Goal: Navigation & Orientation: Find specific page/section

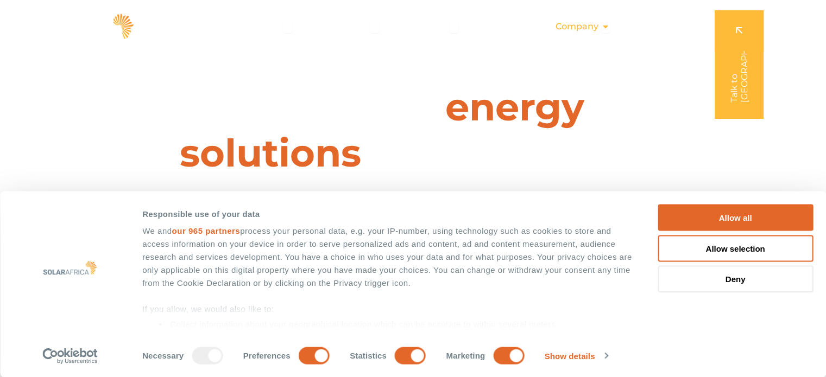
click at [604, 28] on icon "Menu" at bounding box center [605, 26] width 9 height 9
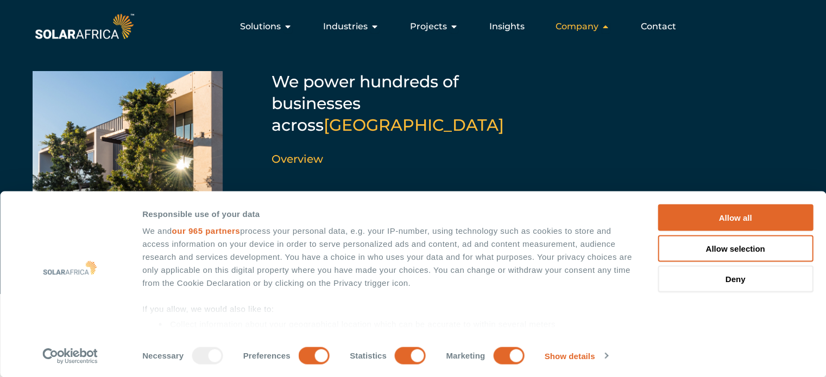
click at [604, 28] on icon "Menu" at bounding box center [605, 26] width 9 height 9
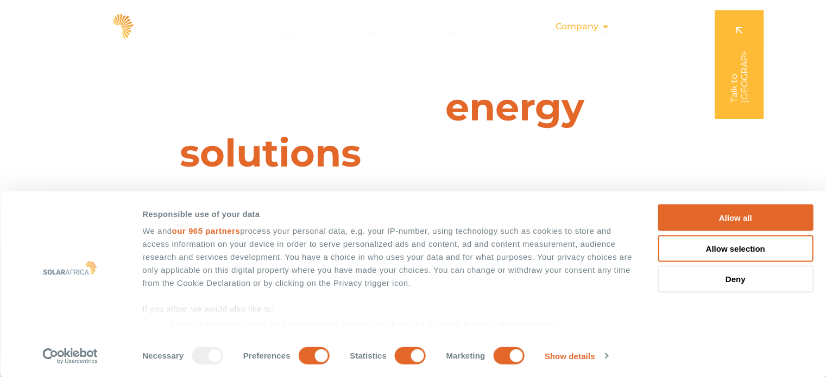
click at [604, 28] on icon "Menu" at bounding box center [605, 26] width 9 height 9
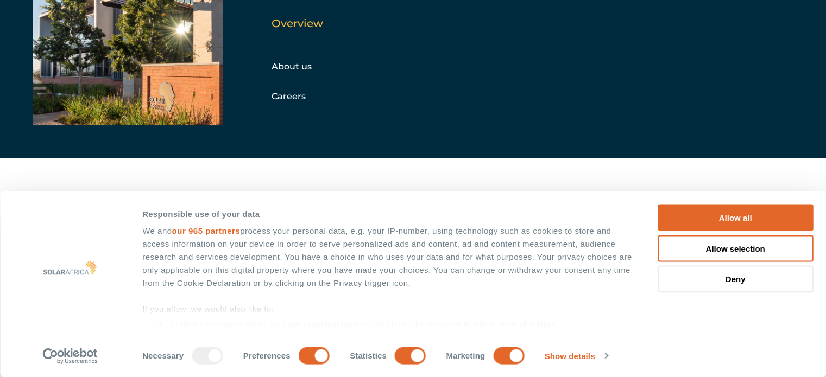
scroll to position [174, 0]
click at [774, 222] on button "Allow all" at bounding box center [735, 218] width 155 height 27
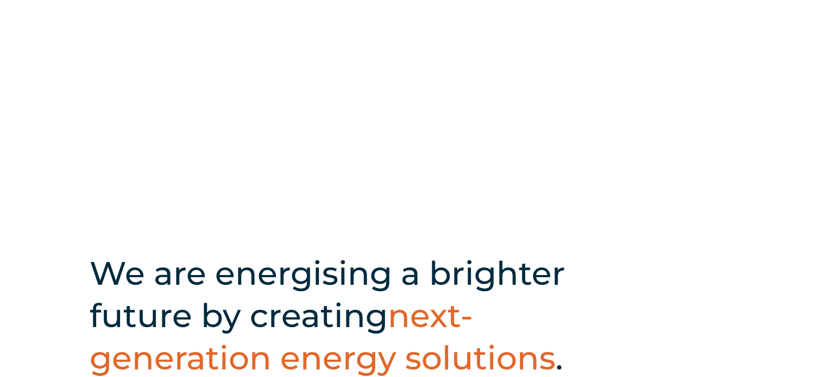
scroll to position [0, 0]
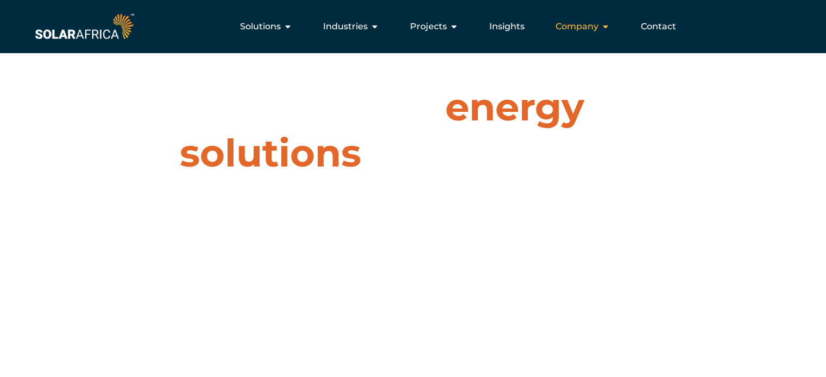
click at [605, 17] on div "Company Close Company Open Company" at bounding box center [583, 27] width 72 height 22
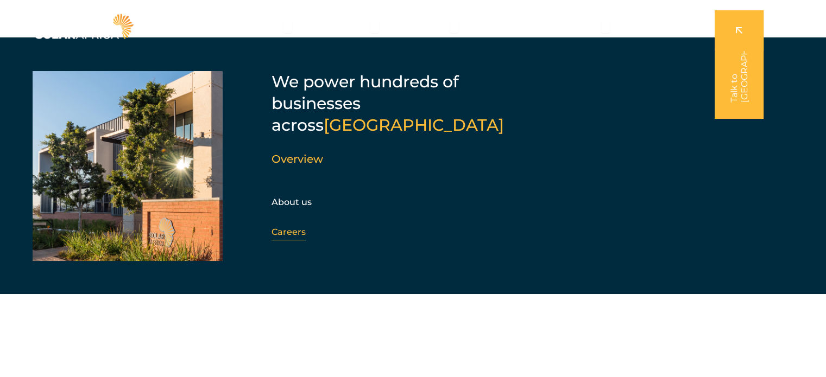
click at [286, 227] on link "Careers" at bounding box center [288, 232] width 34 height 10
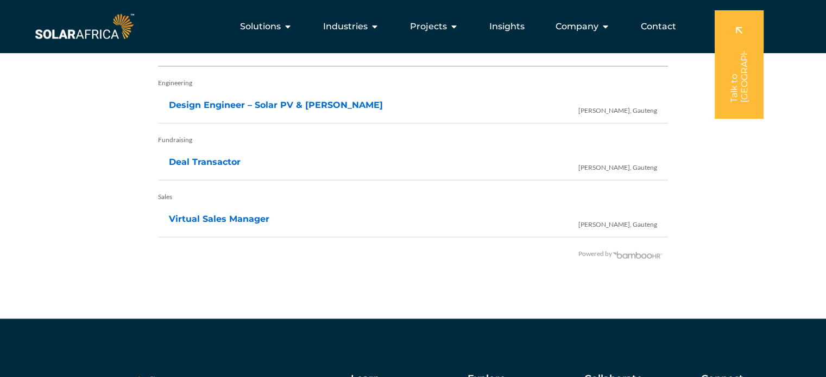
scroll to position [2223, 0]
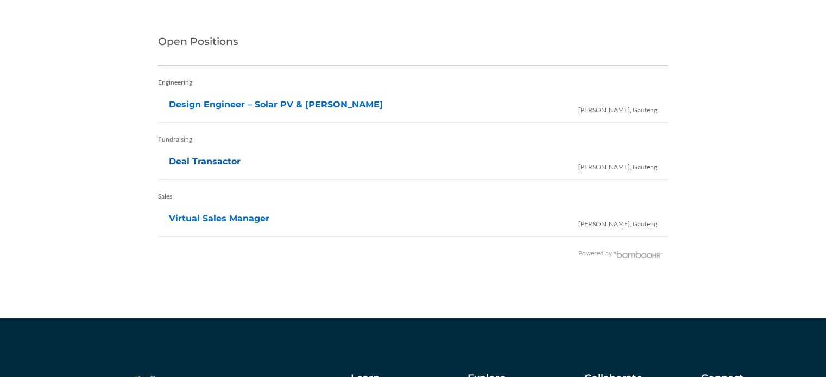
click at [219, 160] on link "Deal Transactor" at bounding box center [205, 161] width 72 height 10
